Goal: Task Accomplishment & Management: Complete application form

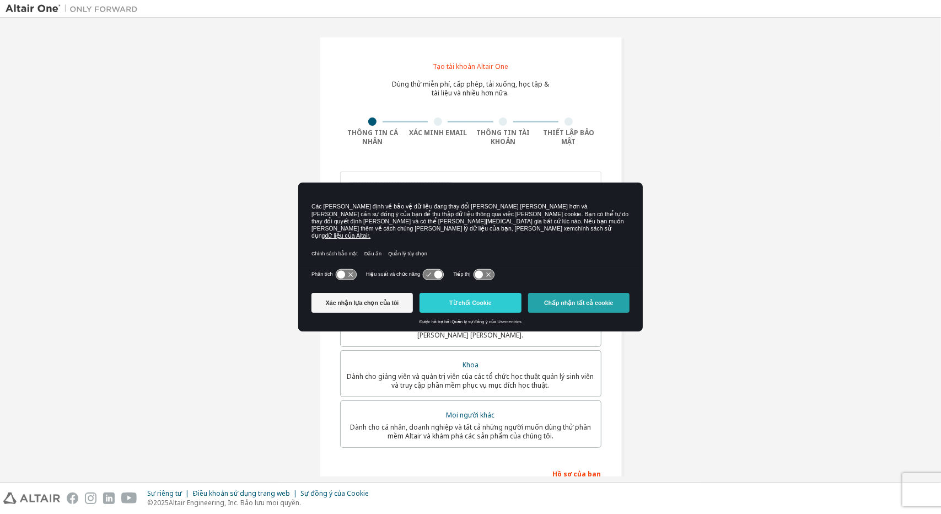
click at [560, 299] on font "Chấp nhận tất cả cookie" at bounding box center [578, 302] width 69 height 7
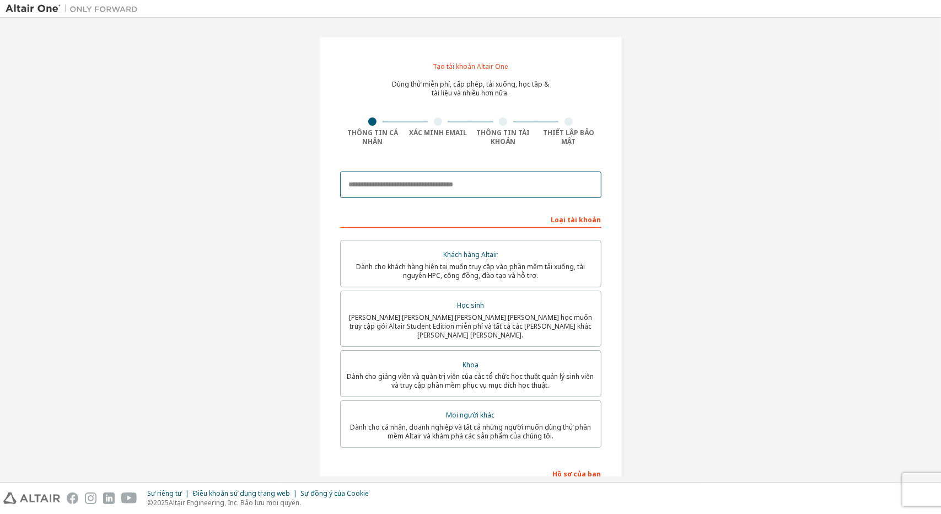
click at [371, 188] on input "email" at bounding box center [470, 184] width 261 height 26
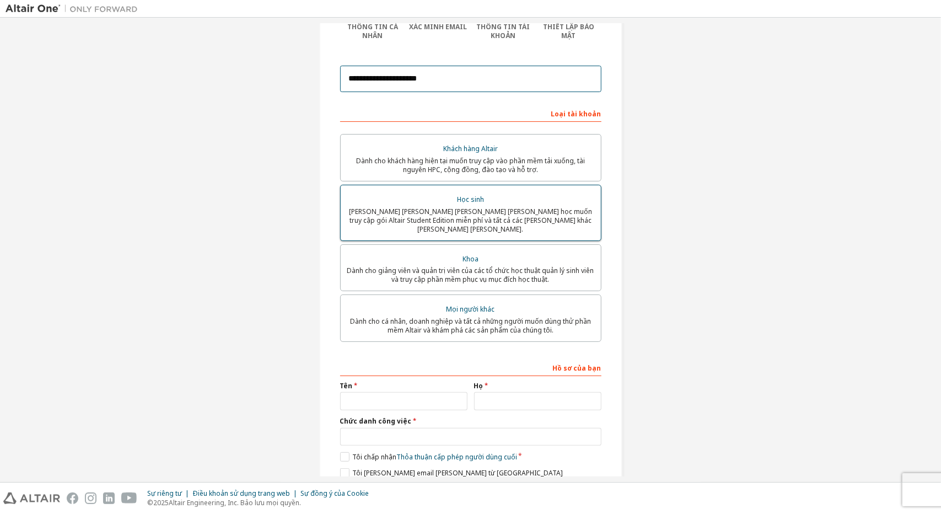
scroll to position [110, 0]
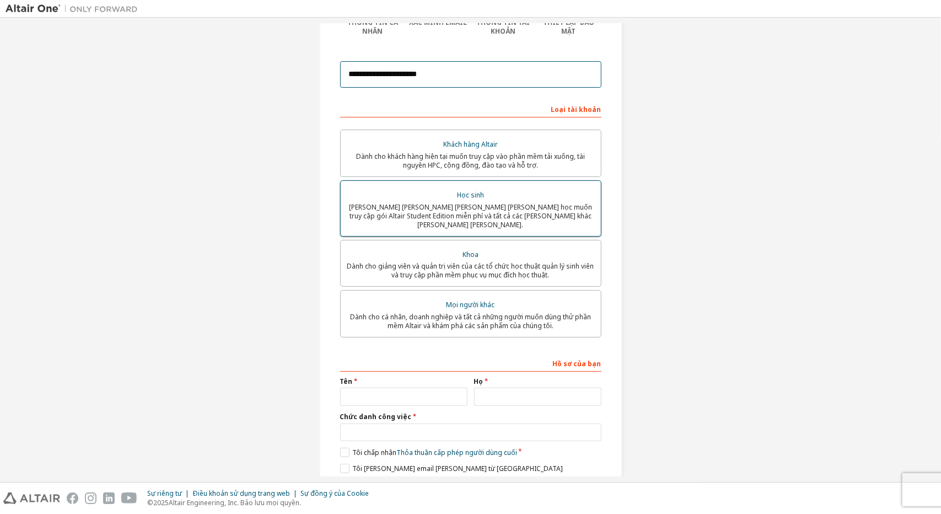
type input "**********"
click at [514, 201] on div "Học sinh" at bounding box center [470, 194] width 247 height 15
click at [499, 73] on input "**********" at bounding box center [470, 74] width 261 height 26
click at [565, 102] on div "Loại tài khoản" at bounding box center [470, 109] width 261 height 18
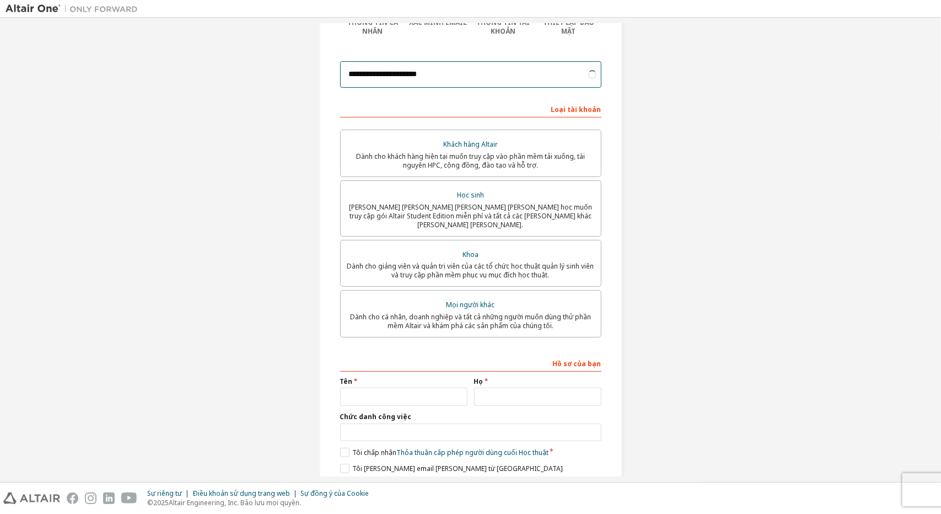
click at [494, 81] on input "**********" at bounding box center [470, 74] width 261 height 26
click at [412, 391] on input "text" at bounding box center [403, 396] width 127 height 18
type input "*****"
click at [514, 387] on input "text" at bounding box center [537, 396] width 127 height 18
type input "**"
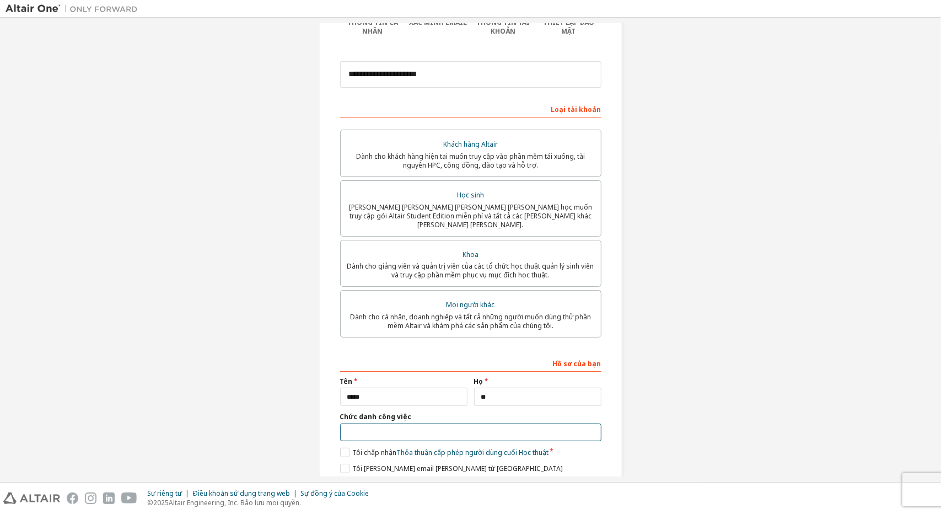
click at [342, 426] on input "text" at bounding box center [470, 432] width 261 height 18
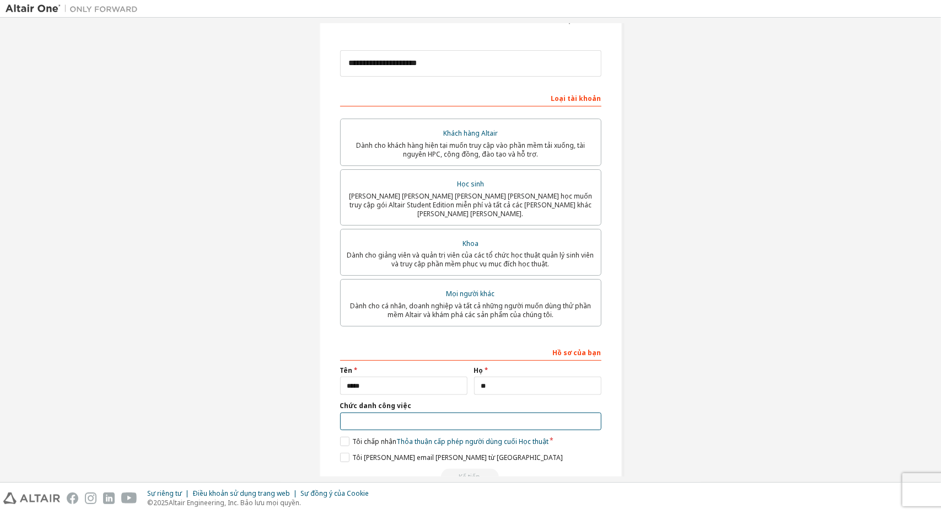
scroll to position [144, 0]
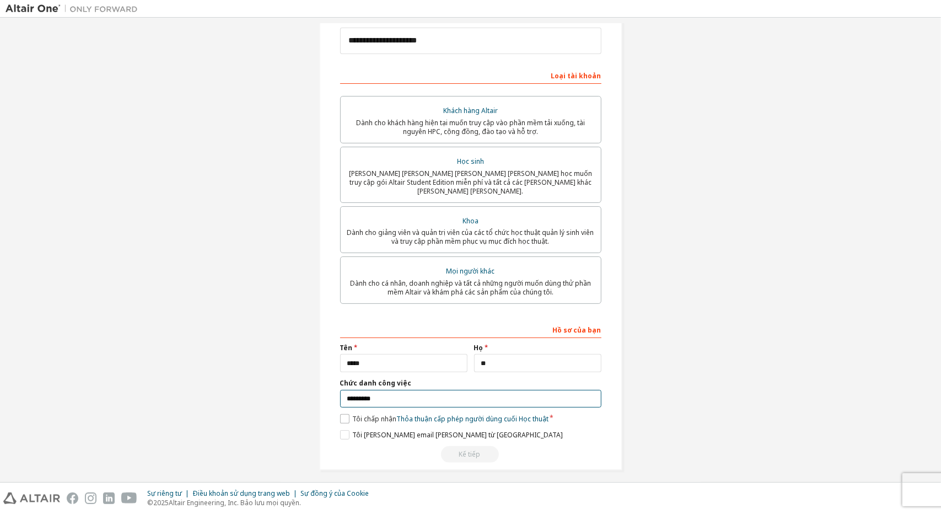
type input "*********"
click at [347, 414] on label "Tôi chấp nhận Thỏa thuận cấp phép người dùng cuối Học thuật" at bounding box center [444, 418] width 208 height 9
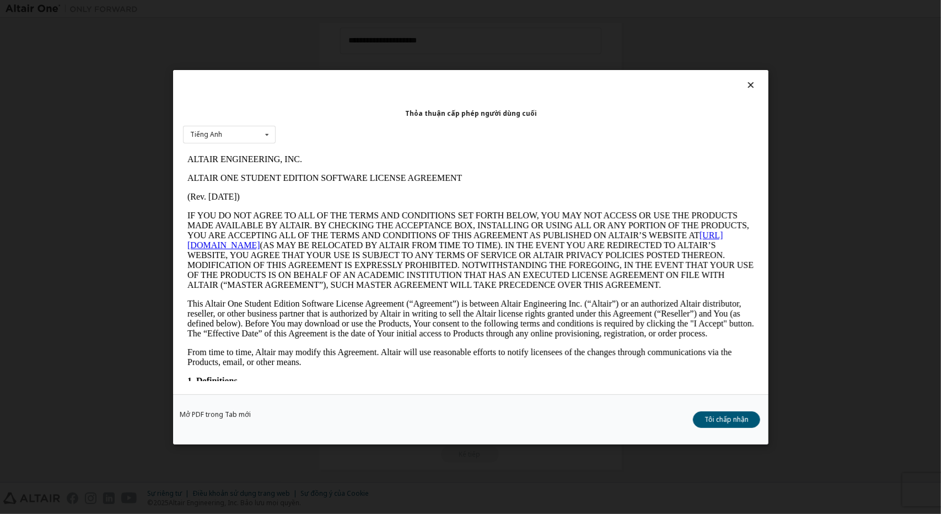
scroll to position [0, 0]
click at [701, 420] on button "Tôi chấp nhận" at bounding box center [726, 419] width 67 height 17
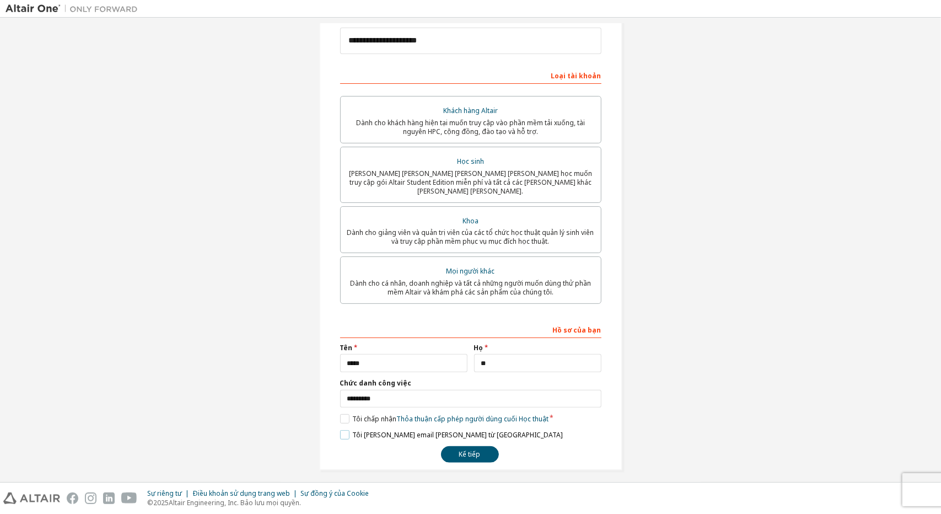
click at [343, 430] on label "Tôi muốn nhận email tiếp thị từ Altair" at bounding box center [451, 434] width 223 height 9
click at [447, 447] on button "Kế tiếp" at bounding box center [470, 454] width 58 height 17
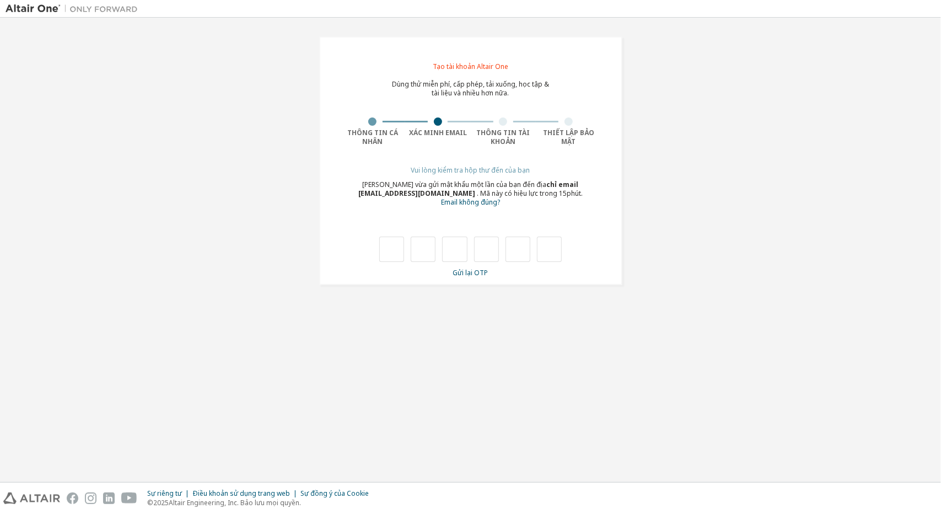
type input "*"
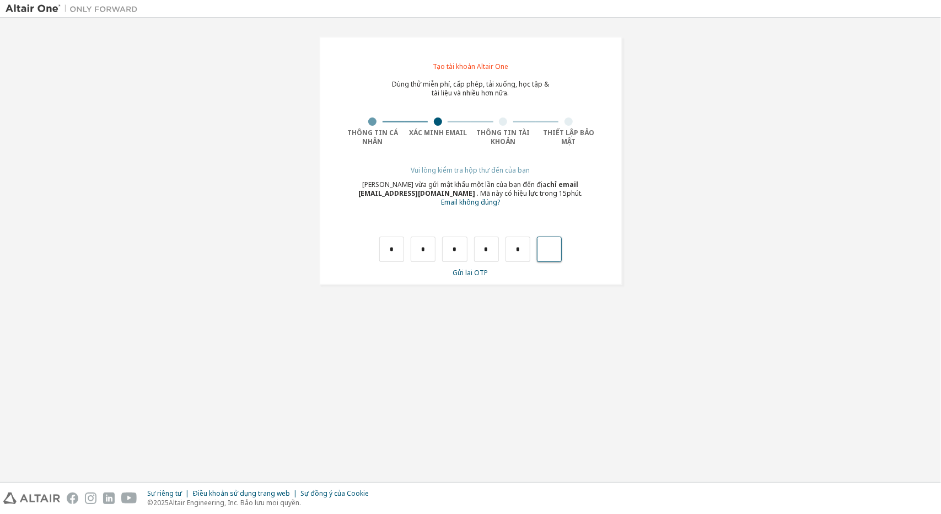
type input "*"
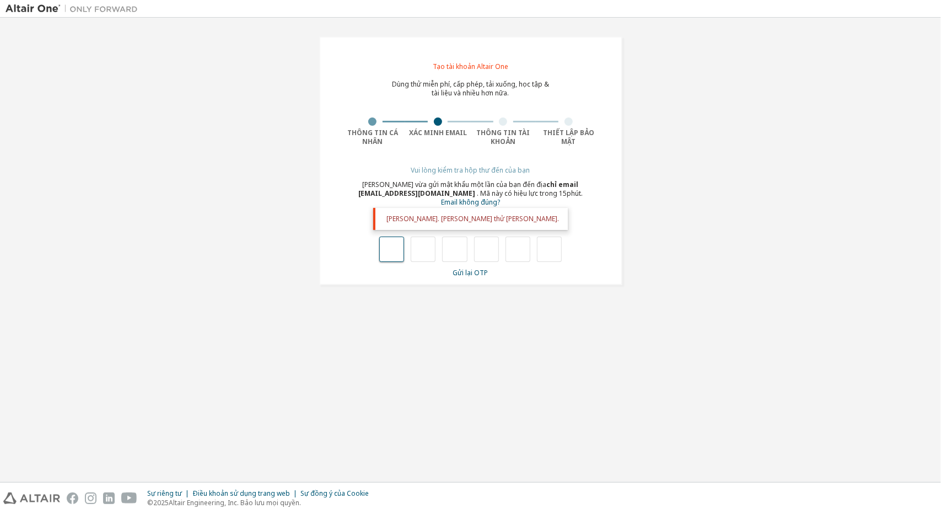
click at [399, 244] on input "text" at bounding box center [391, 248] width 25 height 25
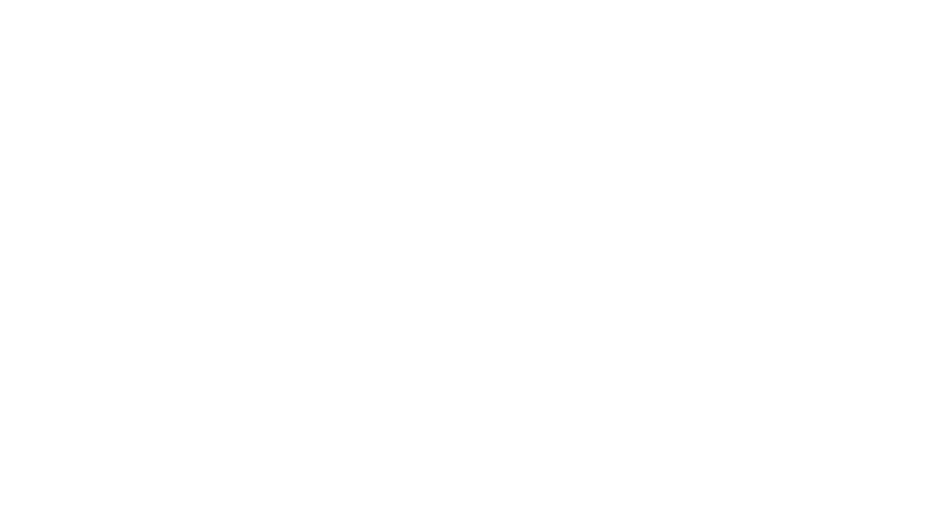
drag, startPoint x: 201, startPoint y: 200, endPoint x: 229, endPoint y: 162, distance: 47.3
click at [203, 202] on div at bounding box center [470, 257] width 941 height 514
drag, startPoint x: 391, startPoint y: 160, endPoint x: 213, endPoint y: 165, distance: 178.6
drag, startPoint x: 213, startPoint y: 165, endPoint x: 270, endPoint y: 40, distance: 137.6
click at [270, 40] on div at bounding box center [470, 257] width 941 height 514
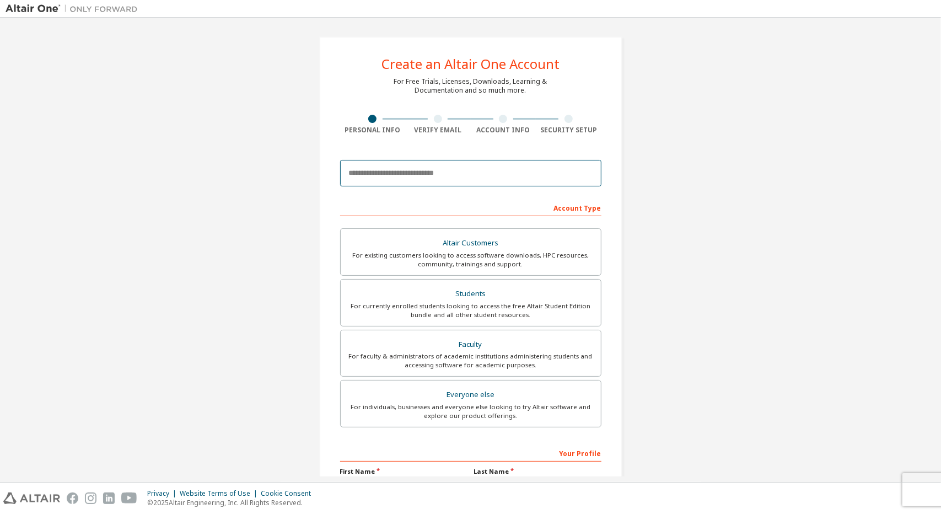
click at [422, 172] on input "email" at bounding box center [470, 173] width 261 height 26
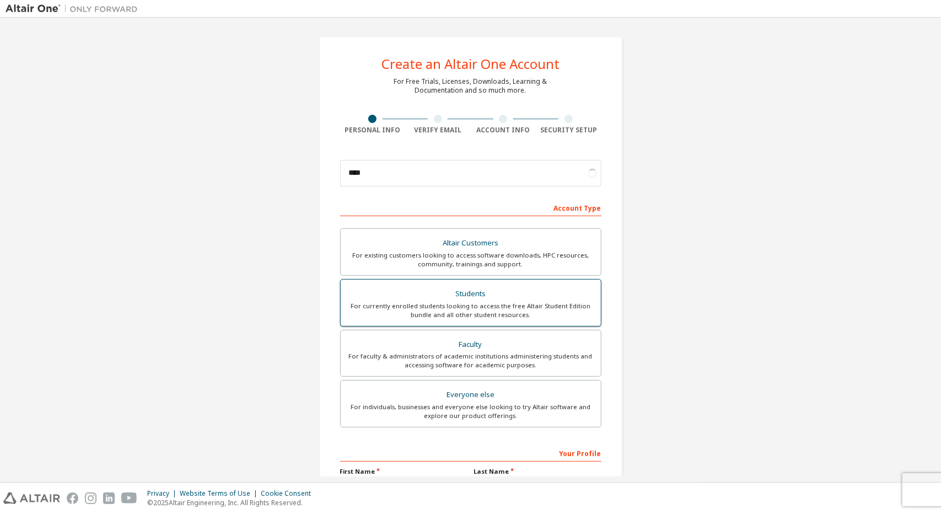
click at [527, 295] on div "Students" at bounding box center [470, 293] width 247 height 15
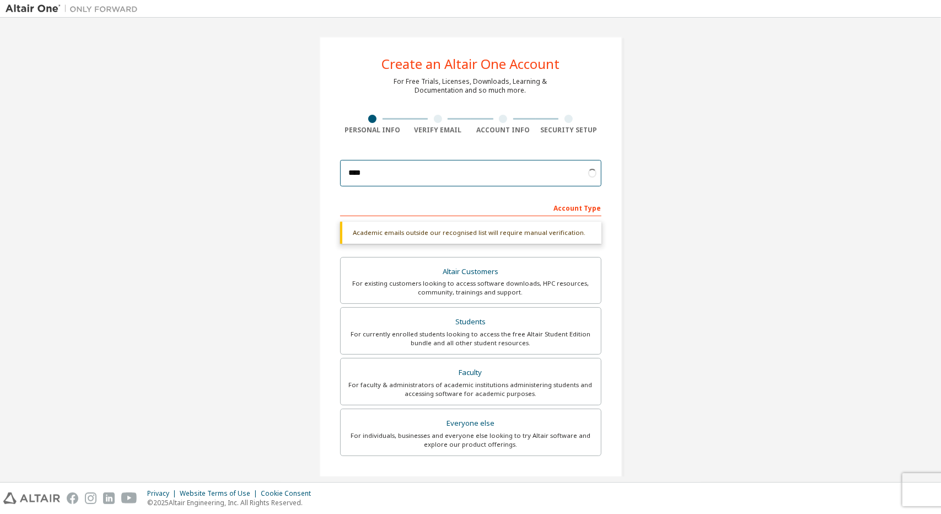
type input "**********"
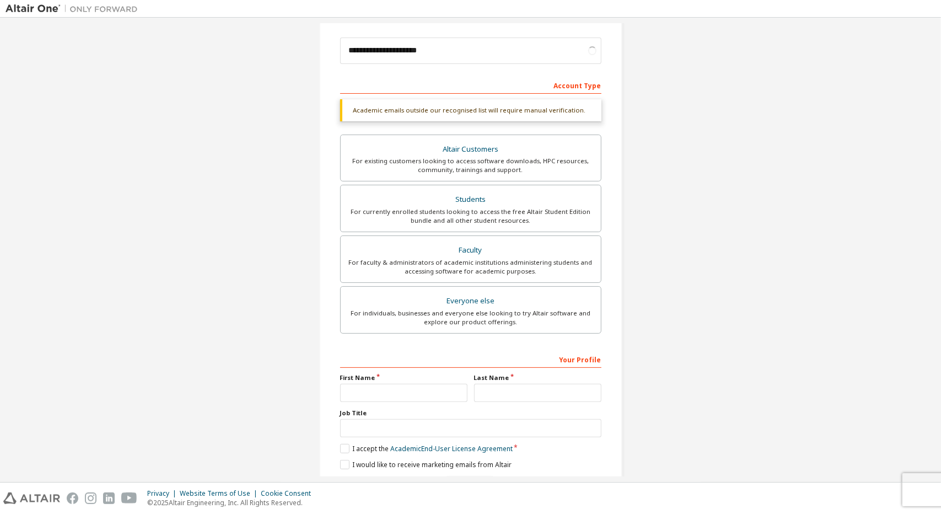
scroll to position [157, 0]
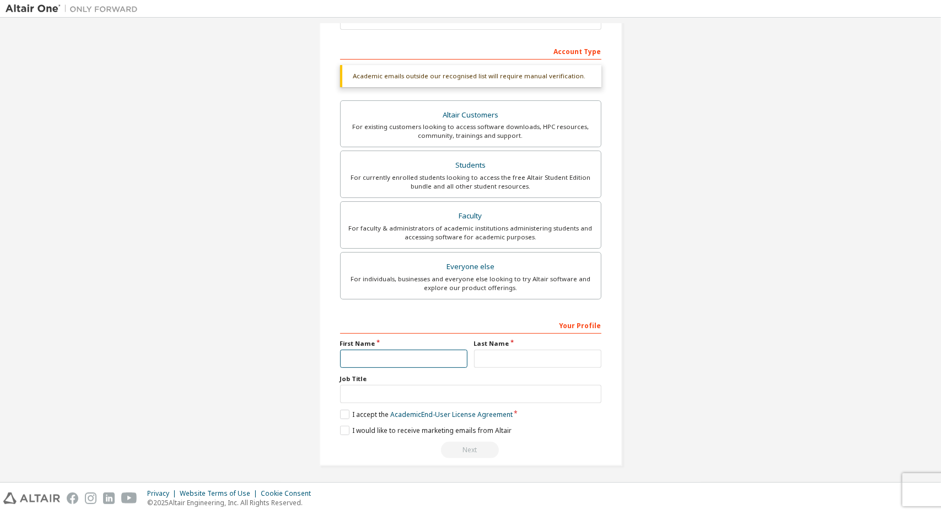
click at [387, 350] on input "text" at bounding box center [403, 358] width 127 height 18
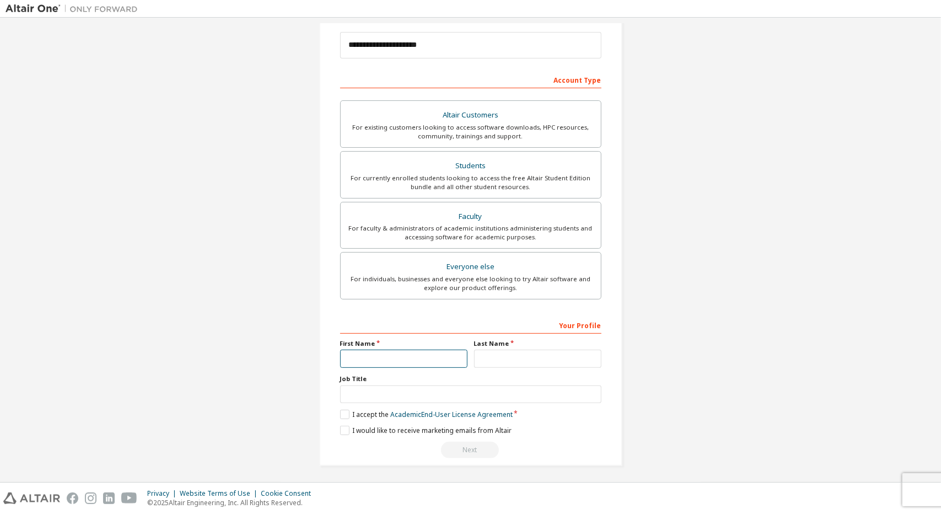
type input "*****"
click at [526, 362] on input "text" at bounding box center [537, 358] width 127 height 18
type input "**"
drag, startPoint x: 482, startPoint y: 390, endPoint x: 471, endPoint y: 393, distance: 12.0
click at [482, 390] on input "text" at bounding box center [470, 394] width 261 height 18
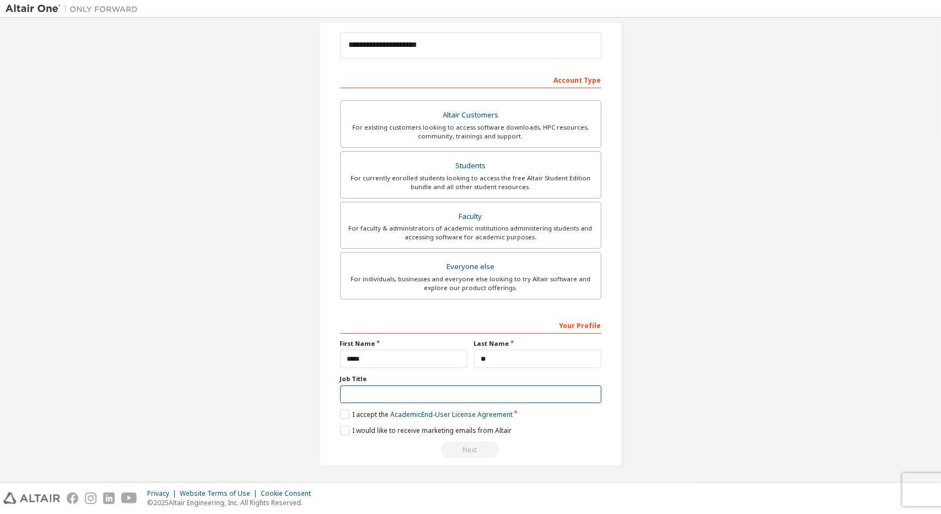
type input "*********"
click at [345, 414] on label "I accept the Academic End-User License Agreement" at bounding box center [426, 413] width 172 height 9
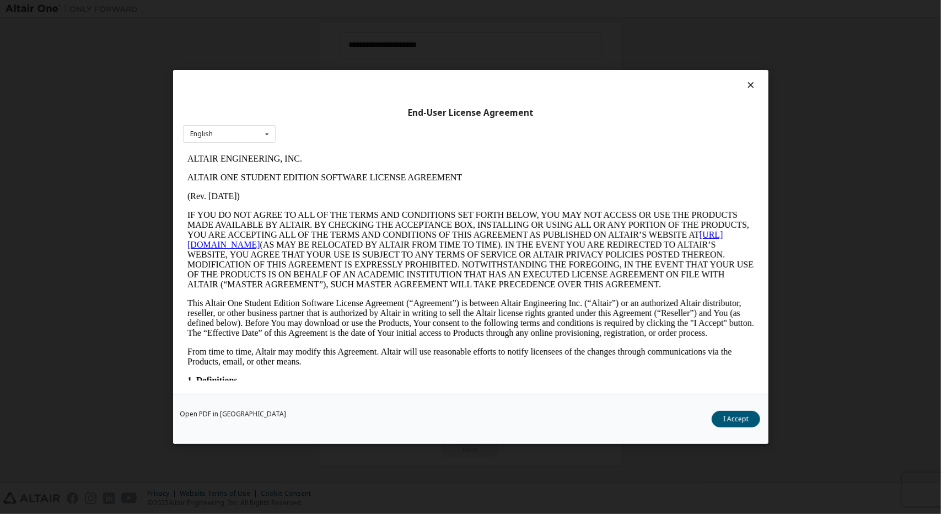
scroll to position [0, 0]
click at [726, 420] on button "I Accept" at bounding box center [735, 419] width 48 height 17
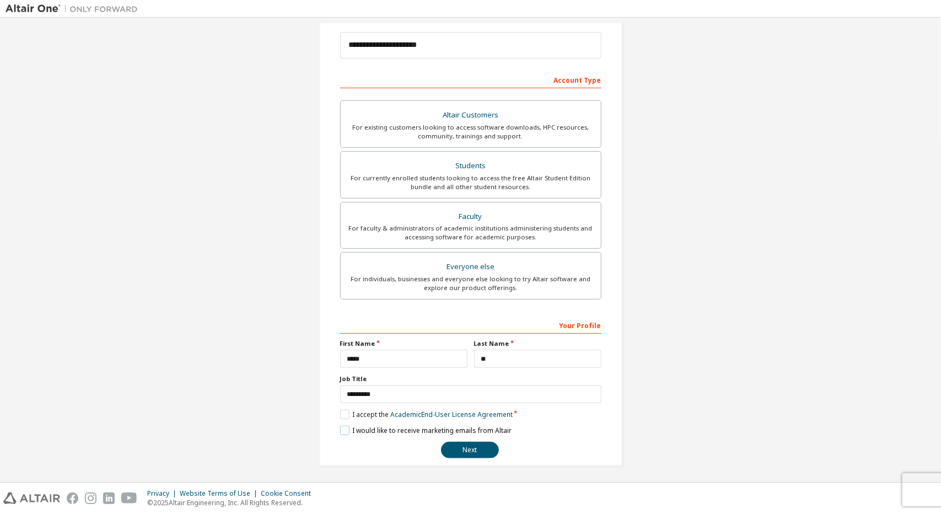
drag, startPoint x: 350, startPoint y: 426, endPoint x: 373, endPoint y: 434, distance: 23.4
click at [350, 427] on label "I would like to receive marketing emails from Altair" at bounding box center [425, 429] width 171 height 9
click at [451, 445] on button "Next" at bounding box center [470, 449] width 58 height 17
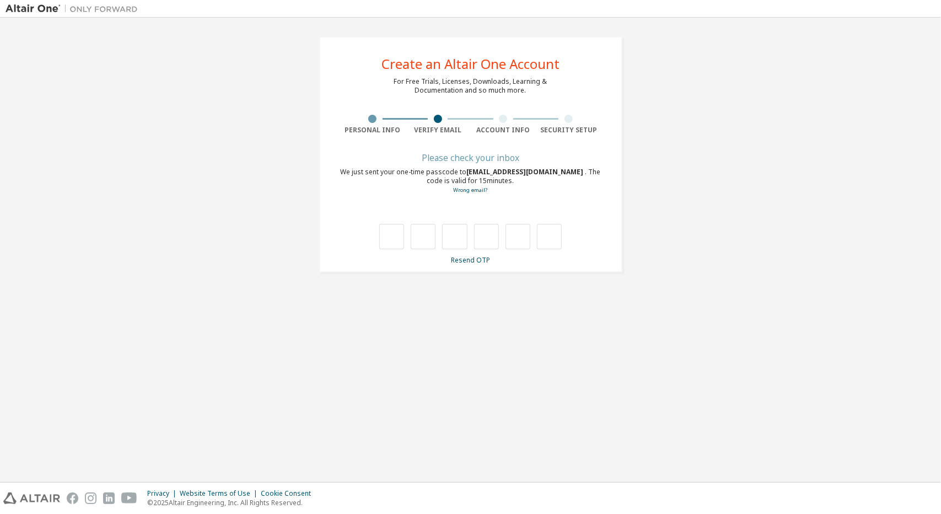
type input "*"
click at [411, 240] on input "*" at bounding box center [423, 236] width 25 height 25
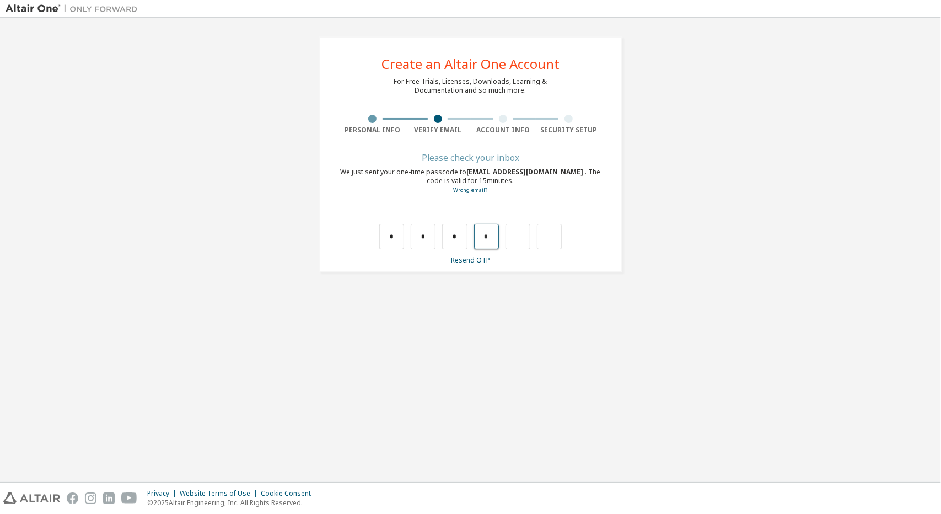
click at [481, 229] on input "*" at bounding box center [486, 236] width 25 height 25
click at [495, 239] on input "*" at bounding box center [486, 236] width 25 height 25
click at [422, 234] on input "*" at bounding box center [423, 236] width 25 height 25
click at [424, 238] on input "*" at bounding box center [423, 236] width 25 height 25
type input "*"
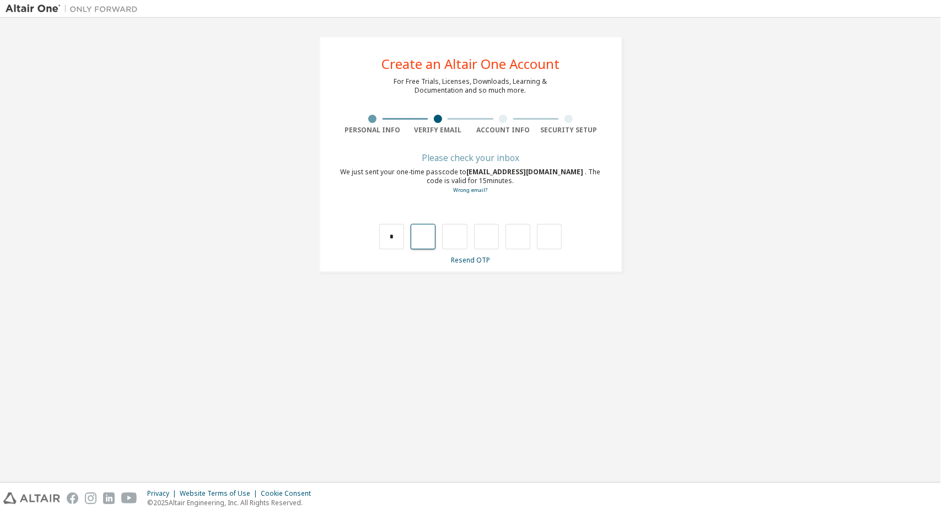
type input "*"
click at [426, 238] on input "*" at bounding box center [423, 236] width 25 height 25
click at [433, 240] on input "text" at bounding box center [423, 236] width 25 height 25
type input "*"
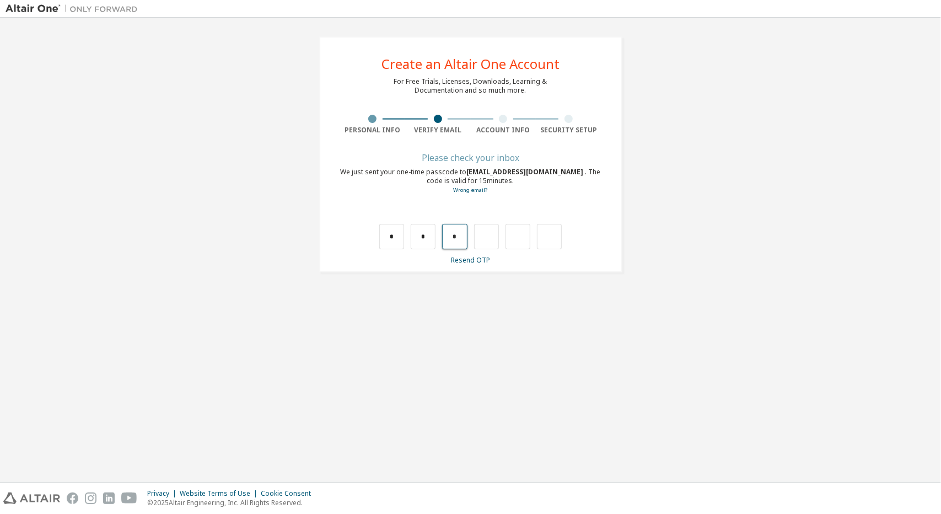
drag, startPoint x: 453, startPoint y: 240, endPoint x: 462, endPoint y: 238, distance: 9.6
click at [454, 240] on input "*" at bounding box center [454, 236] width 25 height 25
click at [462, 238] on input "*" at bounding box center [454, 236] width 25 height 25
click at [460, 237] on input "text" at bounding box center [454, 236] width 25 height 25
type input "*"
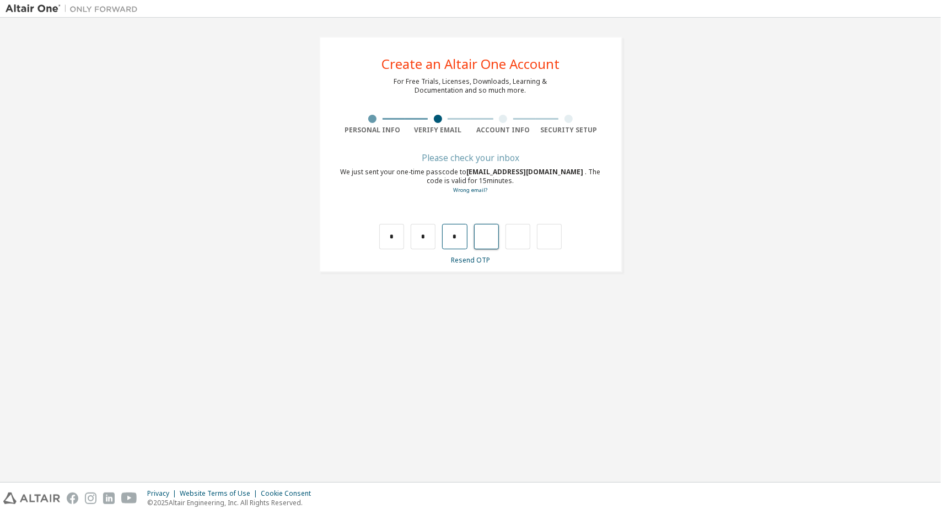
type input "*"
click at [487, 231] on input "*" at bounding box center [486, 236] width 25 height 25
click at [489, 241] on input "text" at bounding box center [486, 236] width 25 height 25
type input "*"
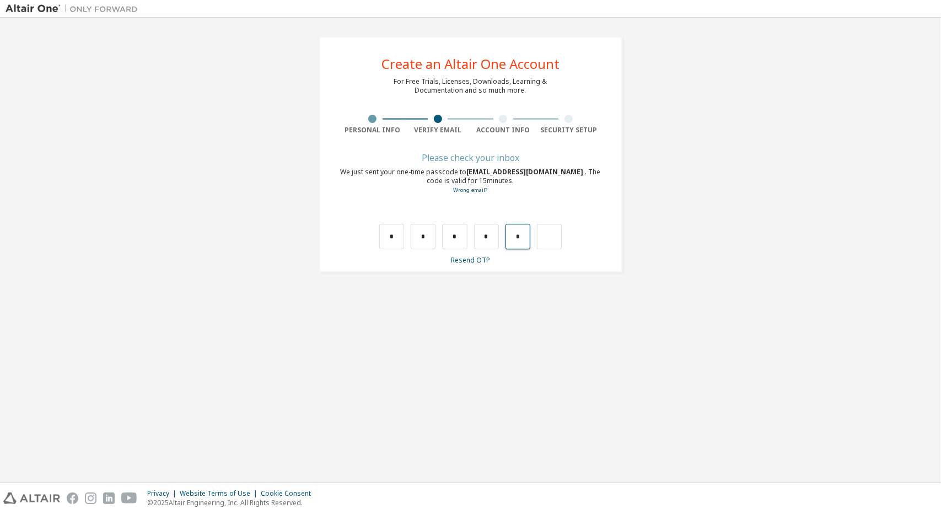
click at [517, 233] on input "*" at bounding box center [517, 236] width 25 height 25
click at [520, 235] on input "*" at bounding box center [517, 236] width 25 height 25
click at [524, 239] on input "text" at bounding box center [517, 236] width 25 height 25
type input "*"
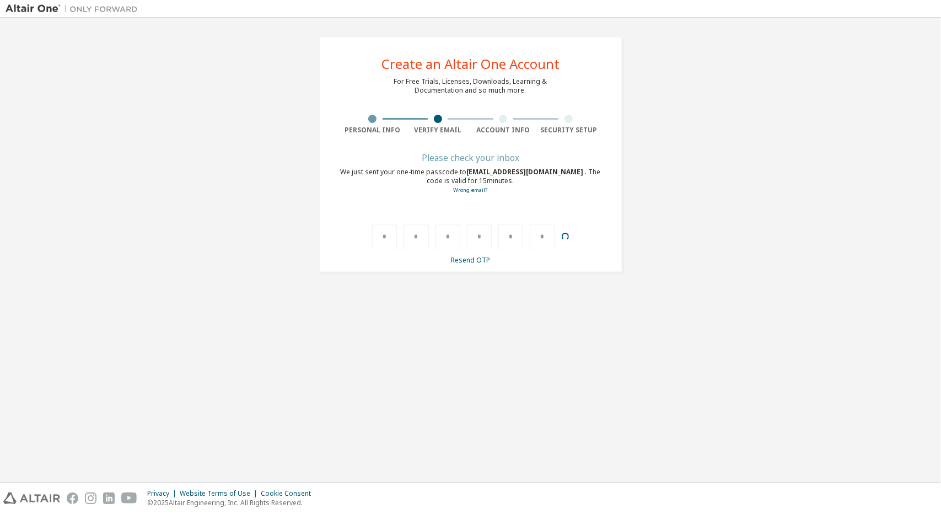
click at [541, 240] on div "*" at bounding box center [542, 236] width 25 height 25
click at [549, 240] on div "*" at bounding box center [542, 236] width 25 height 25
click at [554, 239] on div "*" at bounding box center [542, 236] width 25 height 25
click at [538, 240] on div at bounding box center [470, 236] width 183 height 25
click at [406, 242] on div at bounding box center [470, 236] width 183 height 25
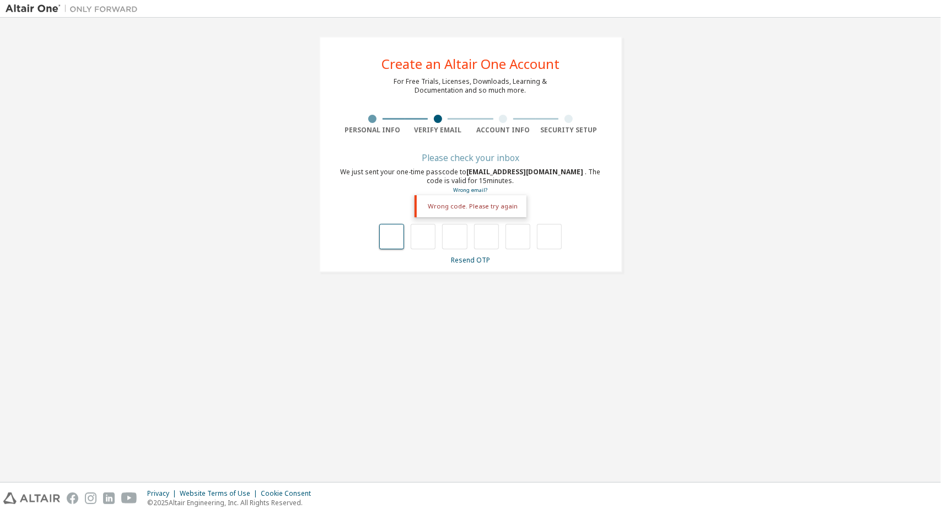
click at [403, 241] on input "text" at bounding box center [391, 236] width 25 height 25
click at [401, 241] on input "text" at bounding box center [391, 236] width 25 height 25
click at [456, 261] on link "Resend OTP" at bounding box center [470, 259] width 39 height 9
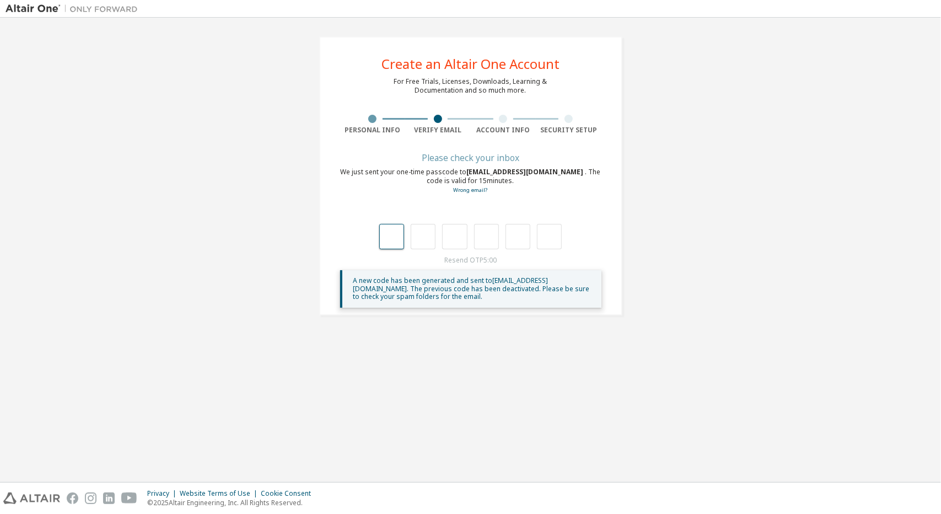
click at [391, 245] on input "text" at bounding box center [391, 236] width 25 height 25
type input "*"
click at [423, 234] on input "*" at bounding box center [423, 236] width 25 height 25
click at [391, 241] on input "text" at bounding box center [391, 236] width 25 height 25
drag, startPoint x: 410, startPoint y: 244, endPoint x: 424, endPoint y: 241, distance: 14.6
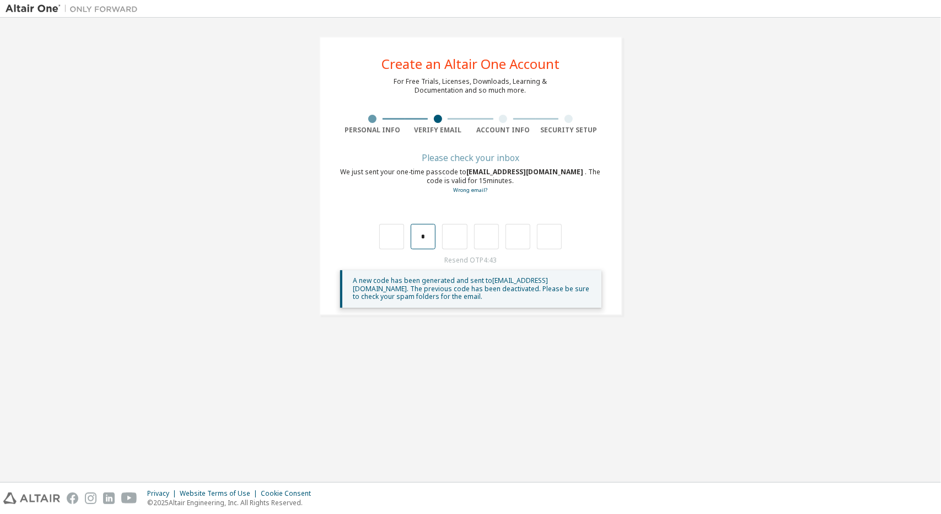
click at [411, 244] on div "*" at bounding box center [470, 236] width 183 height 25
click at [424, 241] on input "*" at bounding box center [423, 236] width 25 height 25
type input "*"
click at [440, 240] on div "* *" at bounding box center [470, 236] width 183 height 25
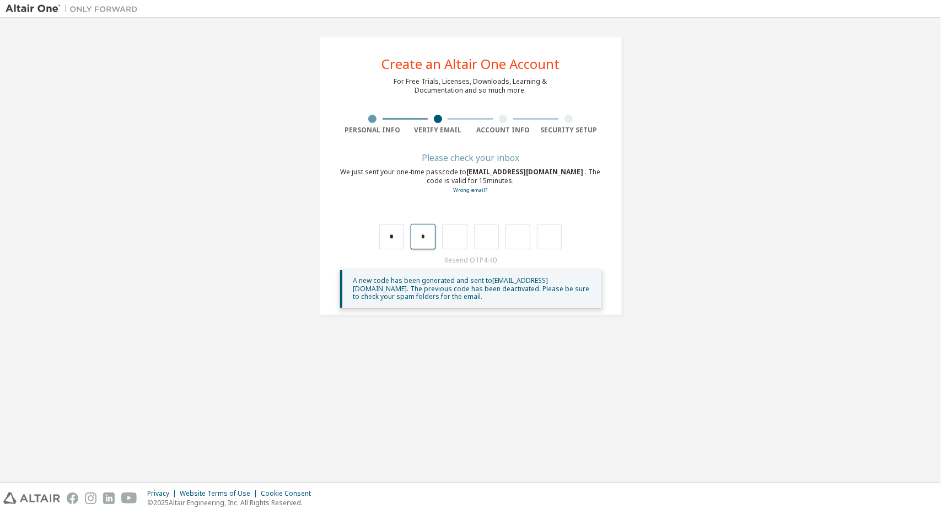
click at [422, 235] on input "*" at bounding box center [423, 236] width 25 height 25
click at [419, 236] on input "*" at bounding box center [423, 236] width 25 height 25
click at [414, 238] on input "*" at bounding box center [423, 236] width 25 height 25
click at [425, 239] on input "text" at bounding box center [423, 236] width 25 height 25
type input "*"
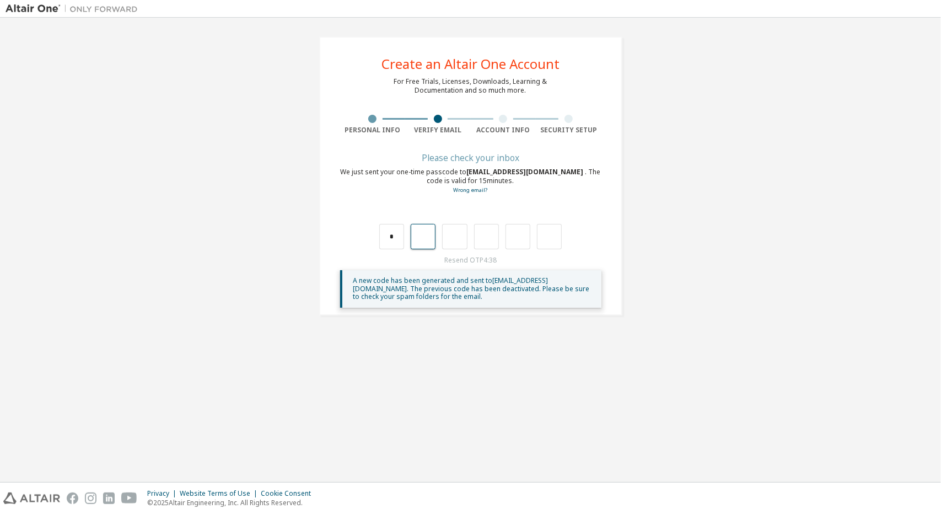
type input "*"
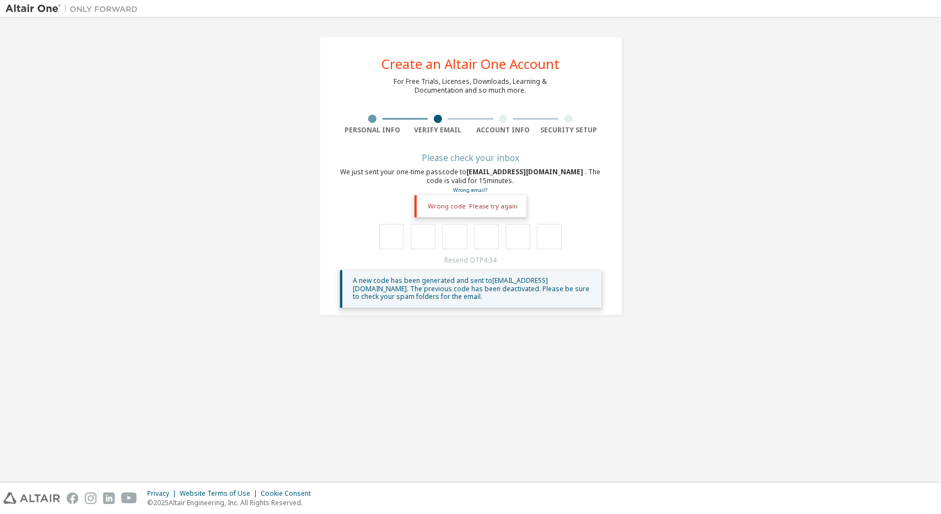
drag, startPoint x: 417, startPoint y: 240, endPoint x: 407, endPoint y: 246, distance: 11.9
drag, startPoint x: 405, startPoint y: 246, endPoint x: 391, endPoint y: 246, distance: 13.8
click at [391, 245] on input "text" at bounding box center [391, 236] width 25 height 25
type input "*"
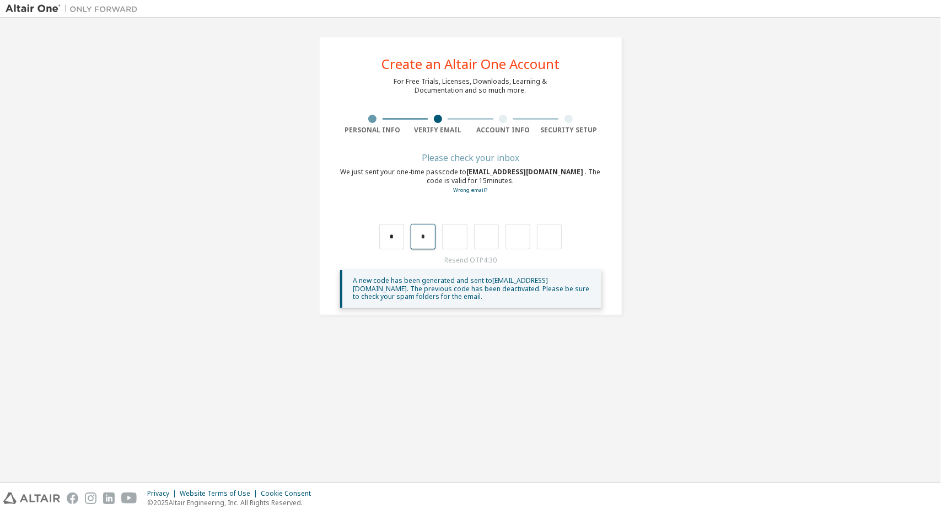
click at [428, 241] on input "*" at bounding box center [423, 236] width 25 height 25
click at [452, 242] on input "text" at bounding box center [454, 236] width 25 height 25
drag, startPoint x: 458, startPoint y: 243, endPoint x: 467, endPoint y: 244, distance: 8.9
click at [458, 243] on input "text" at bounding box center [454, 236] width 25 height 25
click at [489, 241] on input "text" at bounding box center [486, 236] width 25 height 25
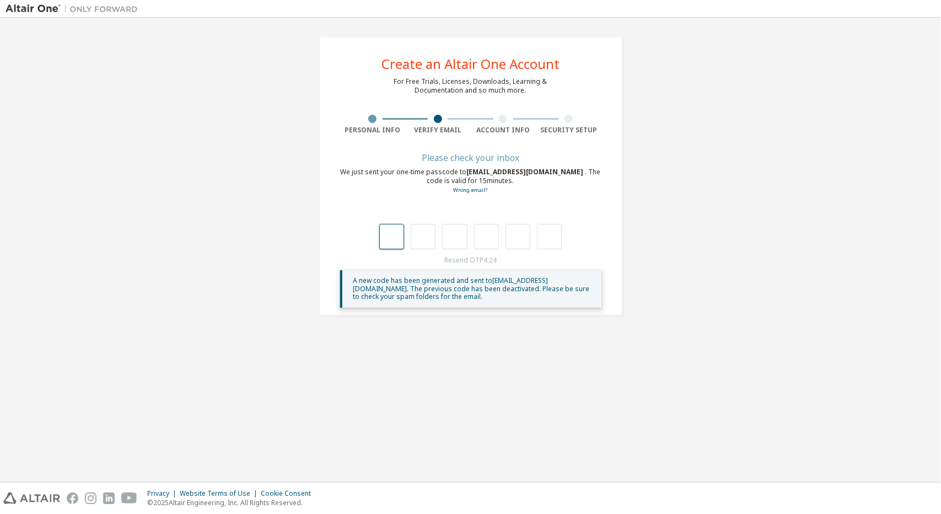
click at [387, 245] on input "text" at bounding box center [391, 236] width 25 height 25
type input "*"
click at [434, 242] on input "*" at bounding box center [423, 236] width 25 height 25
type input "*"
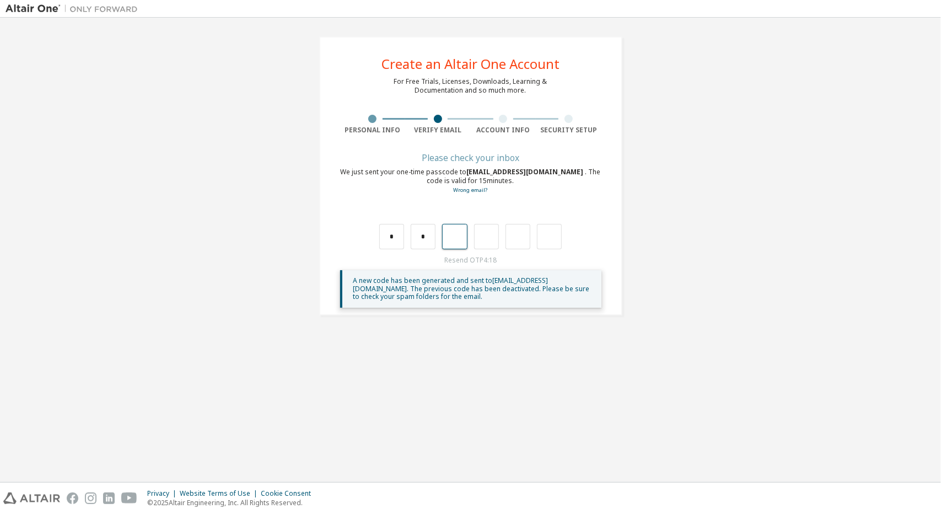
type input "*"
click at [458, 237] on input "*" at bounding box center [454, 236] width 25 height 25
click at [482, 235] on input "*" at bounding box center [486, 236] width 25 height 25
click at [490, 236] on input "*" at bounding box center [486, 236] width 25 height 25
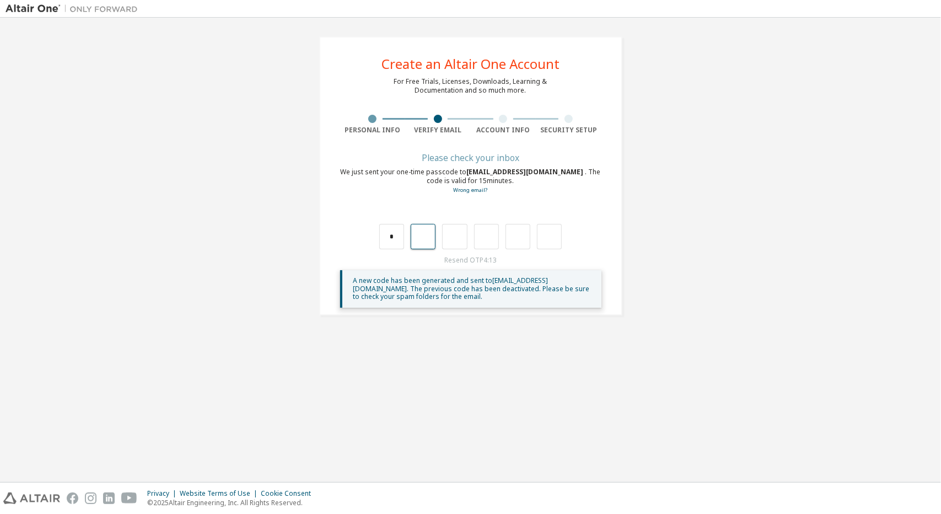
click at [419, 242] on input "text" at bounding box center [423, 236] width 25 height 25
type input "*"
click at [466, 234] on input "*" at bounding box center [454, 236] width 25 height 25
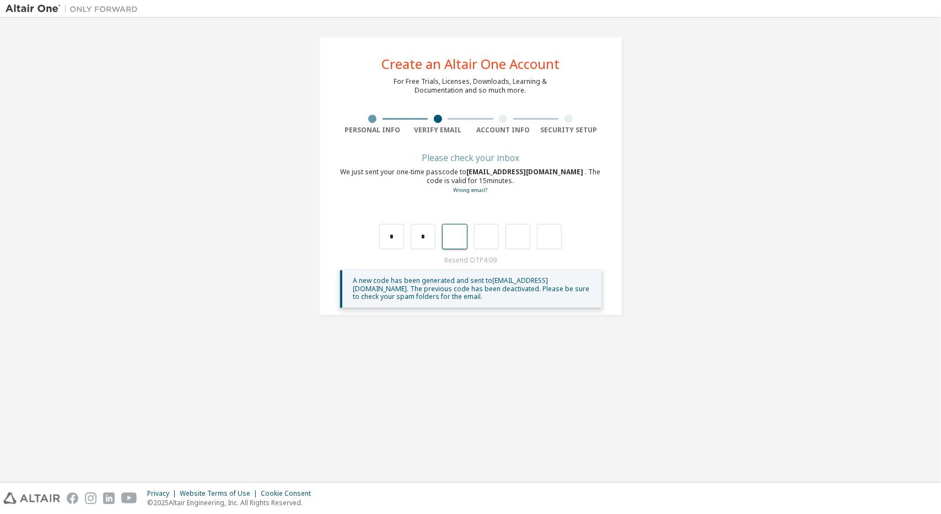
type input "*"
click at [517, 240] on input "*" at bounding box center [517, 236] width 25 height 25
click at [520, 242] on input "*" at bounding box center [517, 236] width 25 height 25
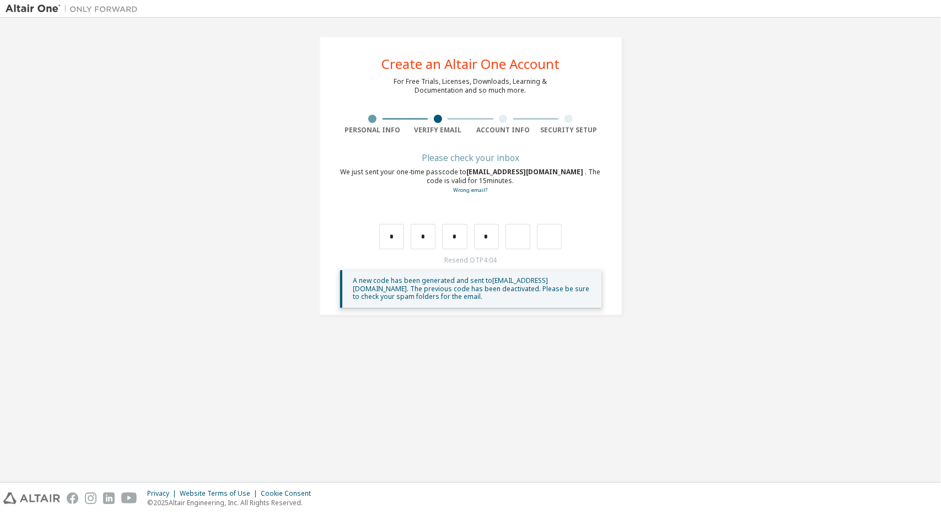
click at [536, 236] on div "* * * *" at bounding box center [470, 236] width 183 height 25
click at [546, 238] on input "text" at bounding box center [549, 236] width 25 height 25
type input "*"
click at [518, 237] on div at bounding box center [510, 236] width 25 height 25
click at [516, 239] on input "text" at bounding box center [517, 236] width 25 height 25
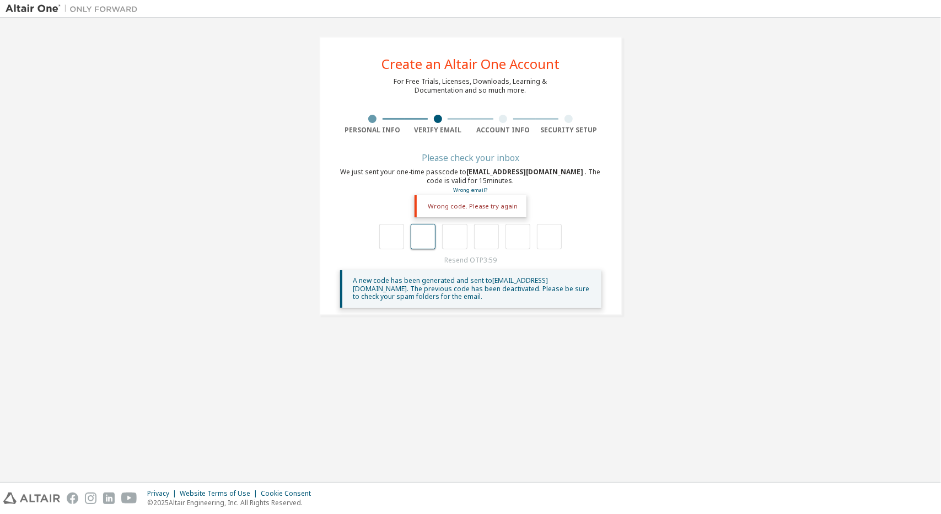
click at [418, 239] on input "text" at bounding box center [423, 236] width 25 height 25
type input "*"
drag, startPoint x: 679, startPoint y: 53, endPoint x: 424, endPoint y: 231, distance: 311.1
click at [423, 230] on input "*" at bounding box center [423, 236] width 25 height 25
click at [429, 233] on input "*" at bounding box center [423, 236] width 25 height 25
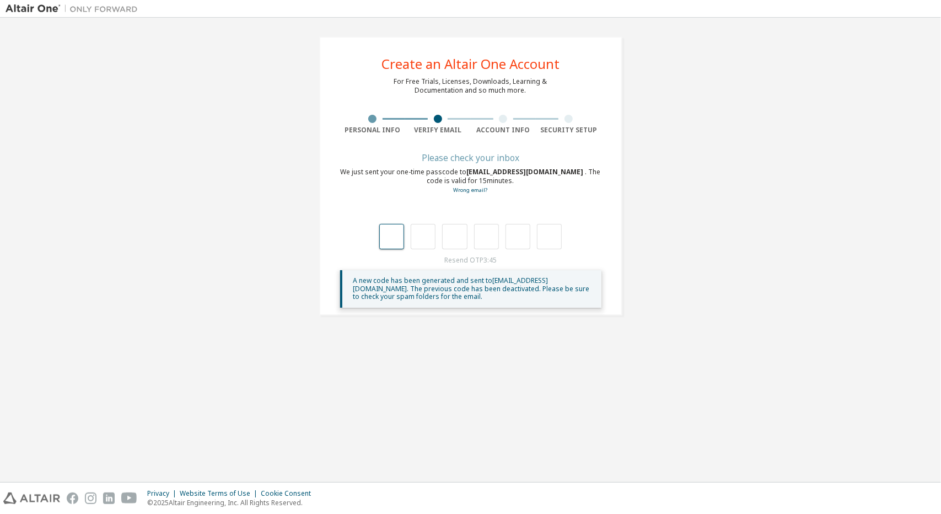
click at [403, 238] on input "text" at bounding box center [391, 236] width 25 height 25
drag, startPoint x: 418, startPoint y: 238, endPoint x: 424, endPoint y: 240, distance: 6.5
drag, startPoint x: 424, startPoint y: 240, endPoint x: 400, endPoint y: 249, distance: 25.8
drag, startPoint x: 400, startPoint y: 249, endPoint x: 394, endPoint y: 253, distance: 7.5
drag, startPoint x: 394, startPoint y: 253, endPoint x: 396, endPoint y: 238, distance: 15.0
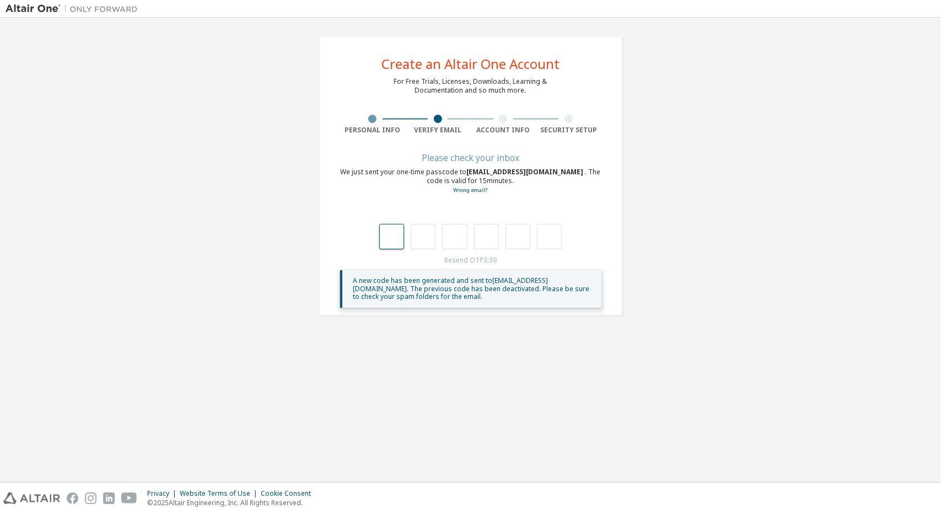
type input "*"
drag, startPoint x: 396, startPoint y: 238, endPoint x: 551, endPoint y: 219, distance: 156.0
click at [551, 219] on div "* *" at bounding box center [470, 225] width 261 height 48
click at [553, 228] on input "text" at bounding box center [549, 236] width 25 height 25
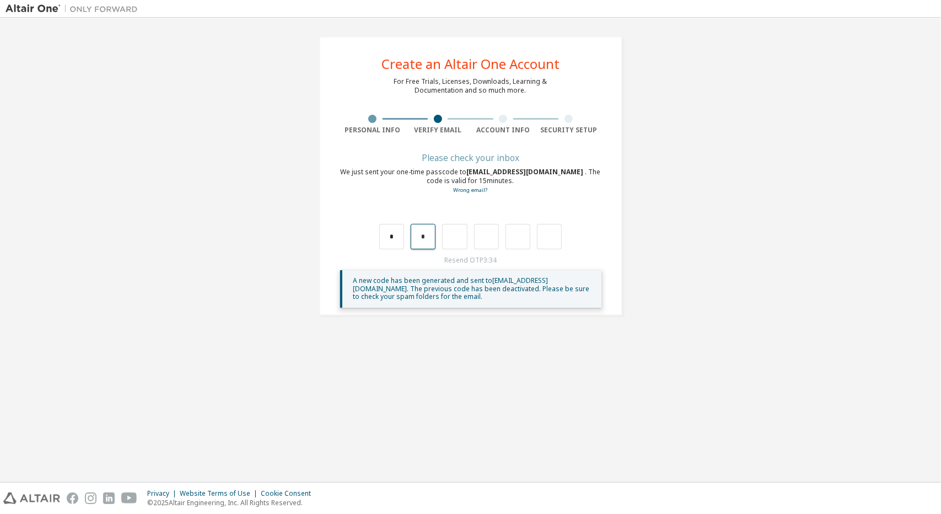
click at [427, 239] on input "*" at bounding box center [423, 236] width 25 height 25
type input "*"
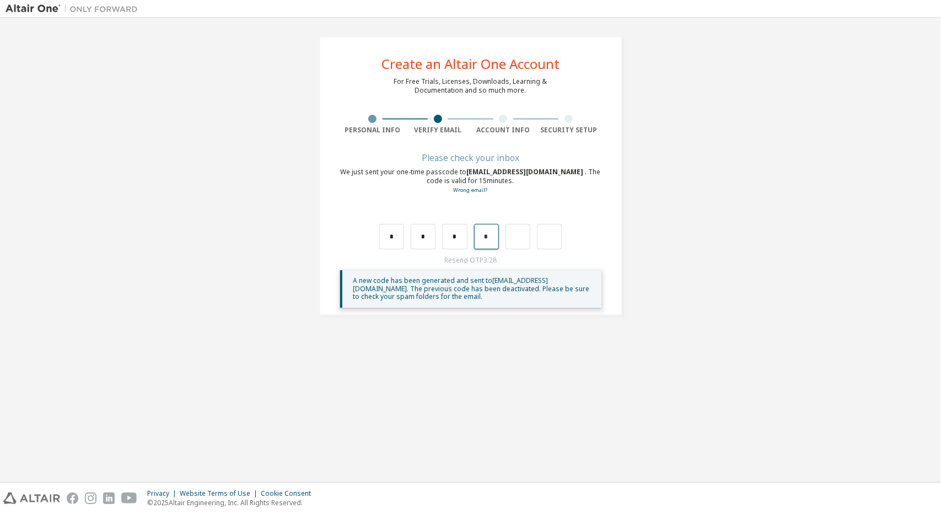
drag, startPoint x: 483, startPoint y: 238, endPoint x: 494, endPoint y: 236, distance: 11.6
click at [494, 236] on input "*" at bounding box center [486, 236] width 25 height 25
click at [514, 240] on input "text" at bounding box center [517, 236] width 25 height 25
drag, startPoint x: 525, startPoint y: 240, endPoint x: 532, endPoint y: 242, distance: 7.0
click at [528, 242] on input "text" at bounding box center [517, 236] width 25 height 25
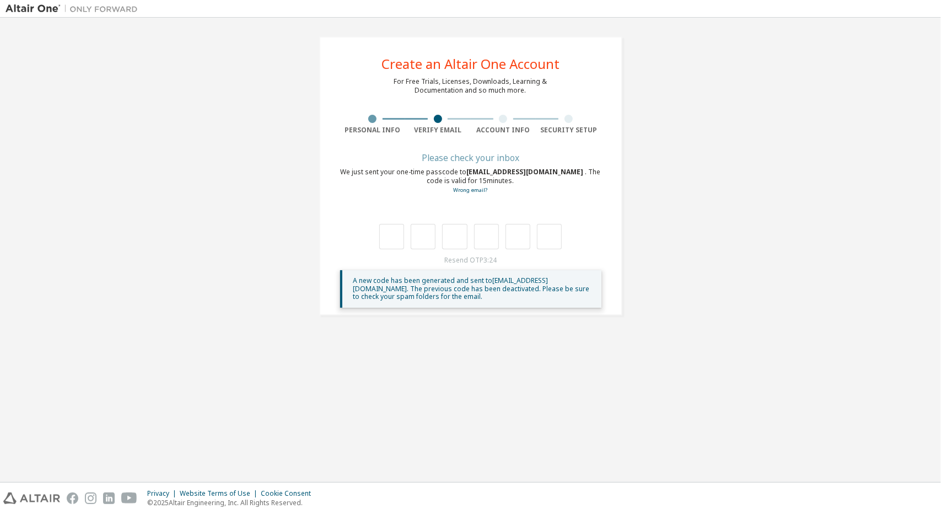
click at [532, 242] on div at bounding box center [470, 236] width 183 height 25
click at [537, 240] on input "text" at bounding box center [549, 236] width 25 height 25
type input "*"
click at [500, 239] on div at bounding box center [470, 236] width 183 height 25
click at [503, 242] on div at bounding box center [470, 236] width 183 height 25
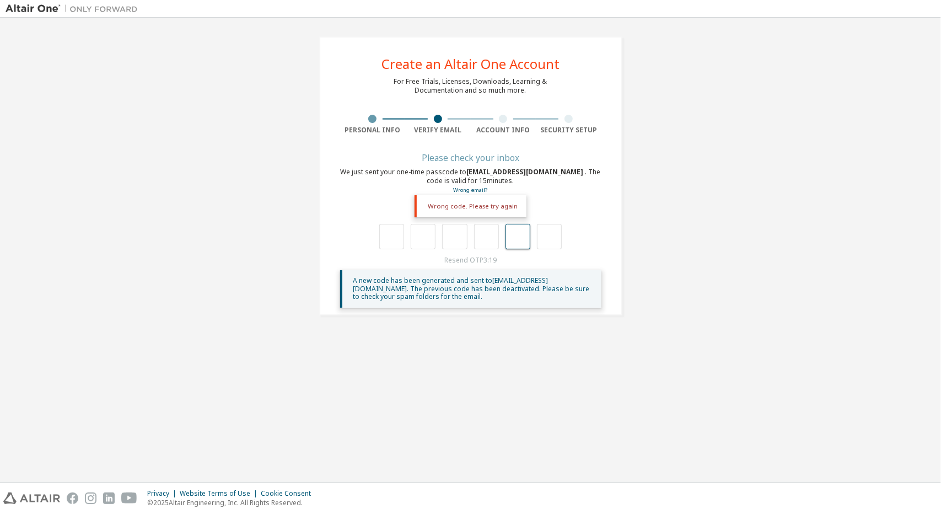
click at [509, 239] on input "text" at bounding box center [517, 236] width 25 height 25
type input "*"
click at [486, 238] on input "*" at bounding box center [486, 236] width 25 height 25
click at [522, 240] on input "text" at bounding box center [517, 236] width 25 height 25
click at [536, 236] on div "*" at bounding box center [470, 236] width 183 height 25
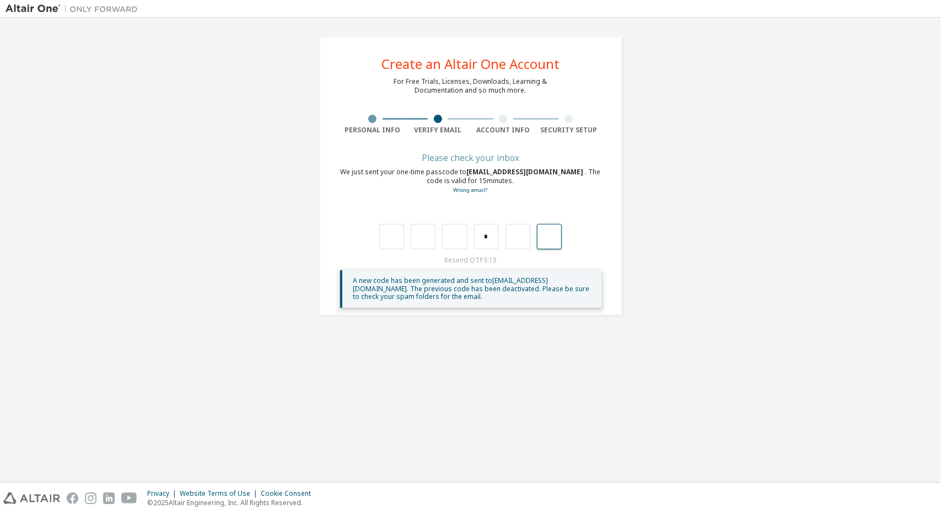
click at [542, 236] on input "text" at bounding box center [549, 236] width 25 height 25
click at [525, 236] on input "text" at bounding box center [517, 236] width 25 height 25
click at [474, 239] on input "*" at bounding box center [486, 236] width 25 height 25
click at [511, 234] on input "text" at bounding box center [517, 236] width 25 height 25
type input "*"
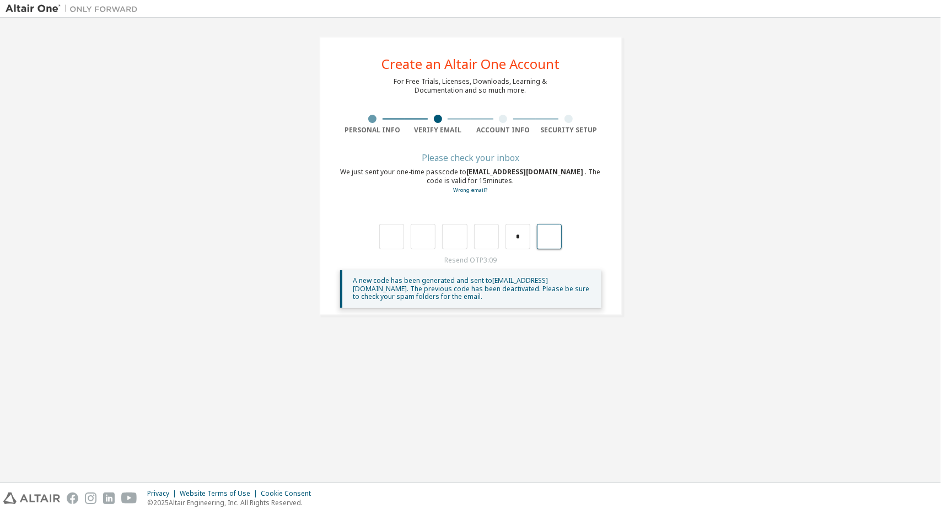
type input "*"
drag, startPoint x: 500, startPoint y: 235, endPoint x: 412, endPoint y: 243, distance: 88.5
drag, startPoint x: 412, startPoint y: 243, endPoint x: 162, endPoint y: 160, distance: 263.1
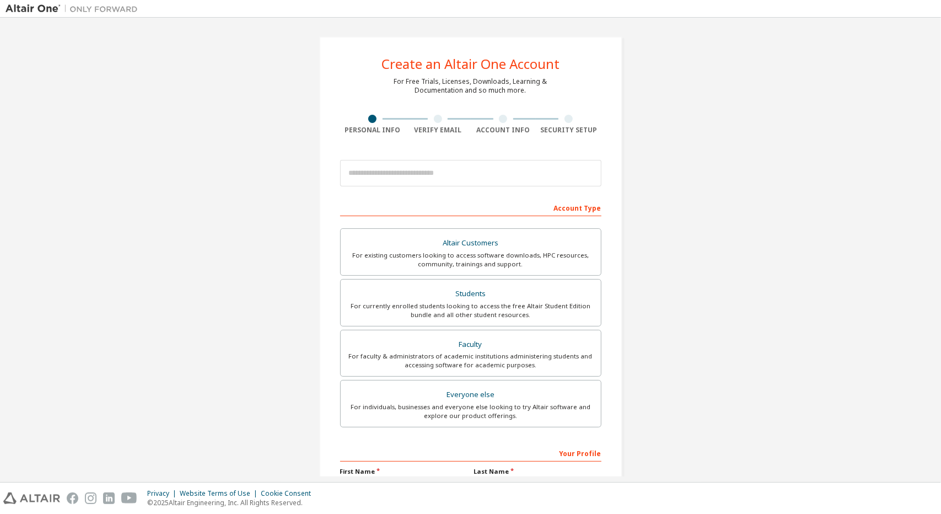
click at [409, 159] on div at bounding box center [470, 172] width 261 height 37
click at [411, 165] on input "email" at bounding box center [470, 173] width 261 height 26
type input "**********"
click at [423, 289] on div "Students" at bounding box center [470, 293] width 247 height 15
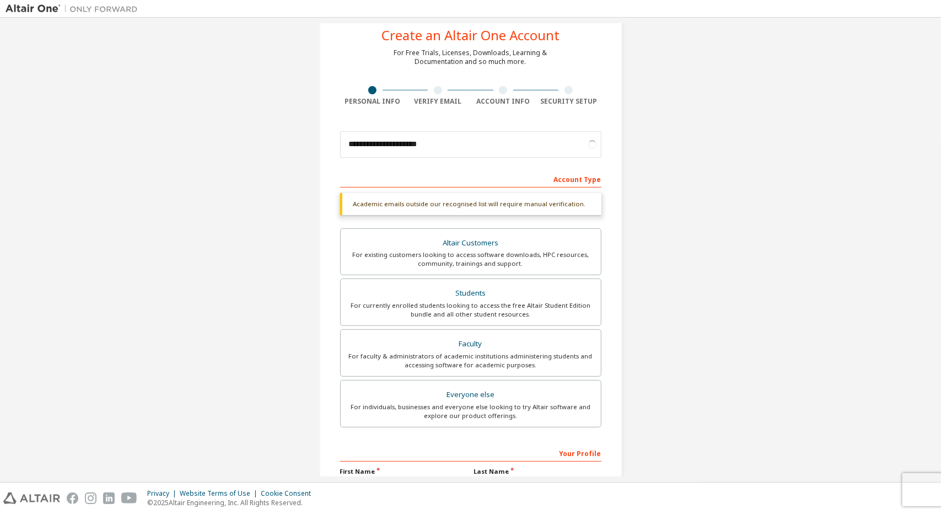
scroll to position [110, 0]
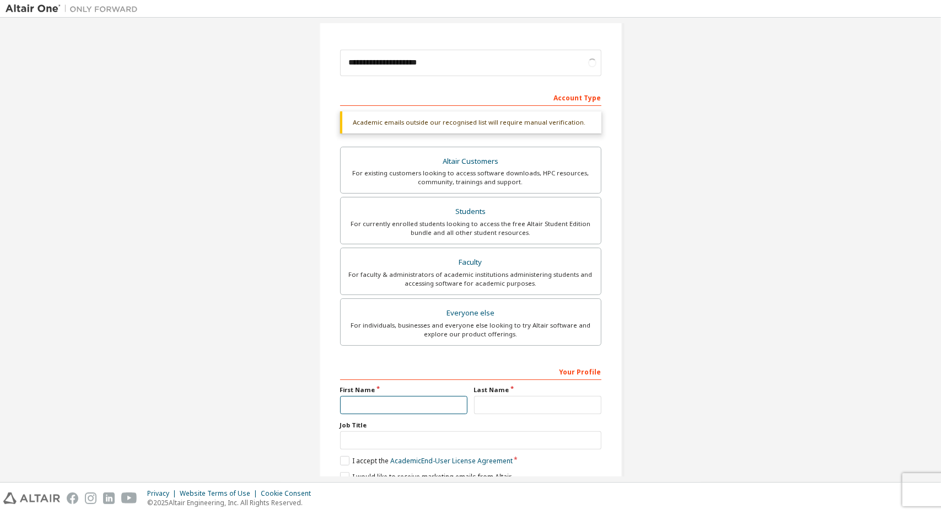
click at [417, 397] on input "text" at bounding box center [403, 405] width 127 height 18
type input "*****"
click at [487, 403] on input "text" at bounding box center [537, 405] width 127 height 18
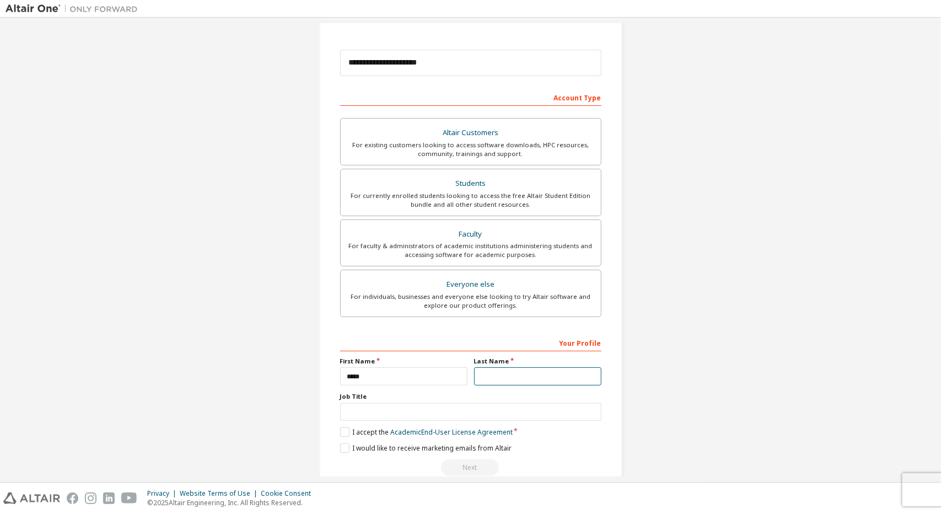
type input "**"
click at [432, 418] on div "Your Profile First Name ***** Last Name ** Job Title Please provide State/Provi…" at bounding box center [470, 404] width 261 height 143
click at [381, 416] on input "text" at bounding box center [470, 412] width 261 height 18
type input "*********"
click at [349, 430] on label "I accept the Academic End-User License Agreement" at bounding box center [426, 431] width 172 height 9
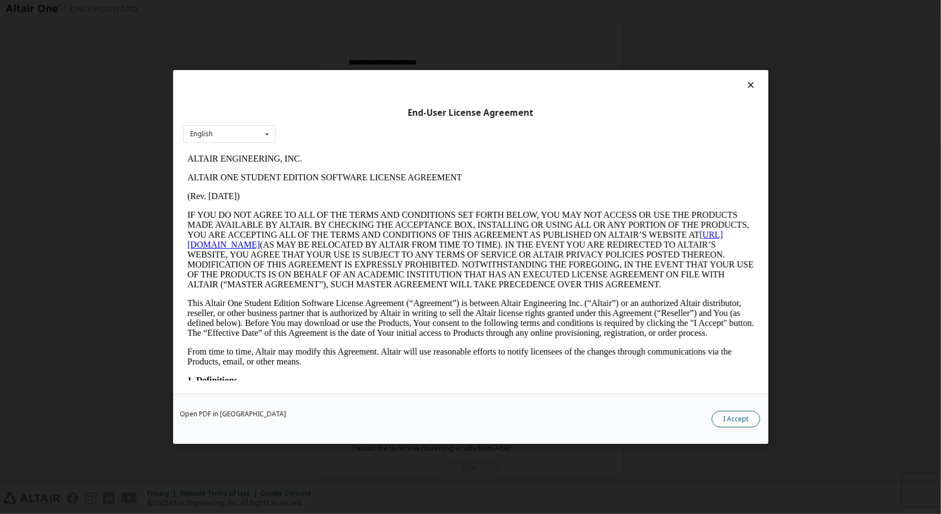
scroll to position [0, 0]
click at [744, 414] on button "I Accept" at bounding box center [735, 419] width 48 height 17
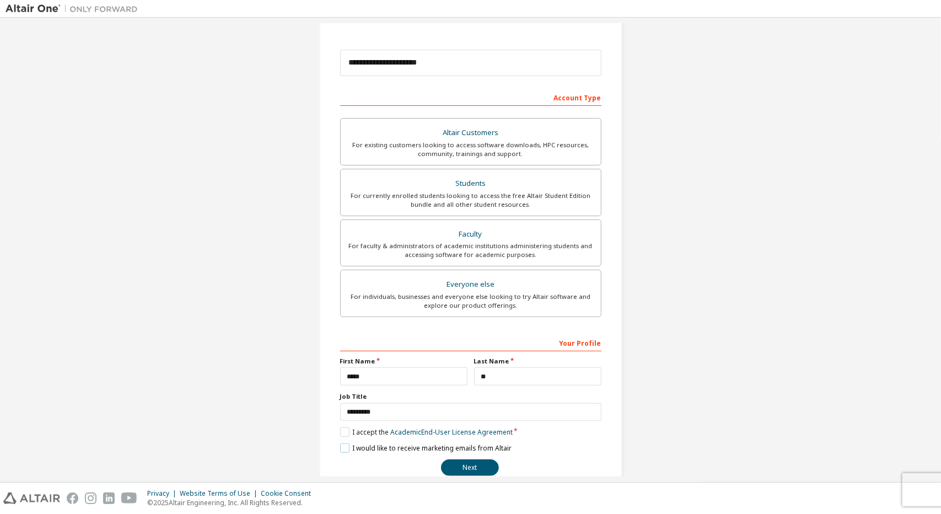
click at [347, 445] on label "I would like to receive marketing emails from Altair" at bounding box center [425, 447] width 171 height 9
click at [467, 466] on button "Next" at bounding box center [470, 467] width 58 height 17
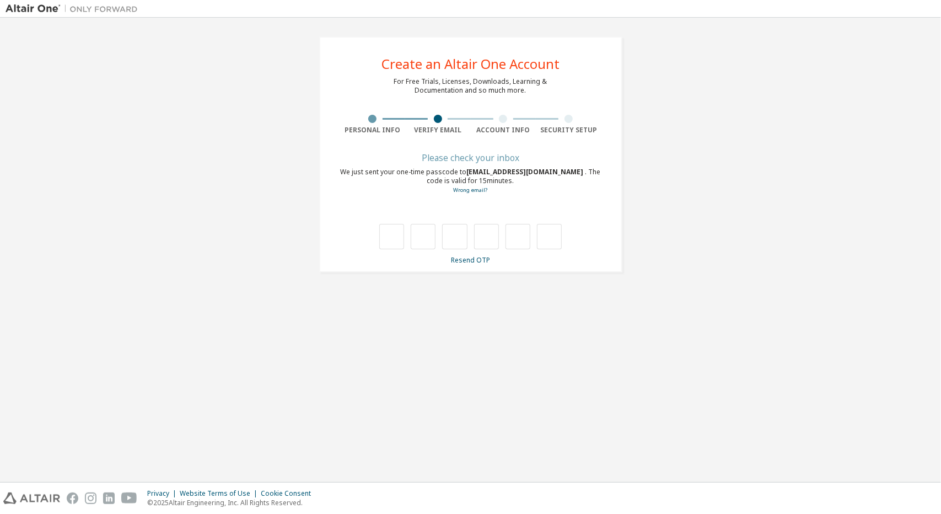
type input "*"
drag, startPoint x: 495, startPoint y: 244, endPoint x: 487, endPoint y: 240, distance: 8.6
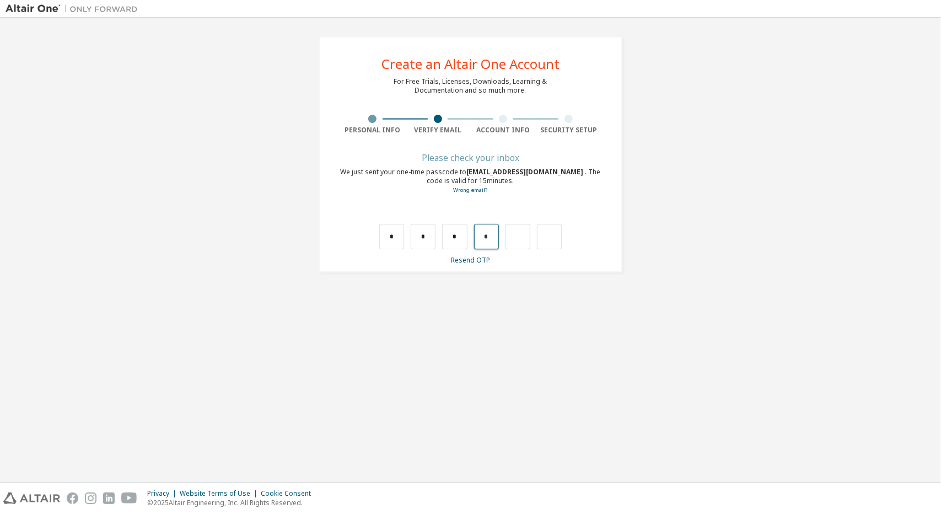
click at [487, 240] on input "*" at bounding box center [486, 236] width 25 height 25
click at [477, 241] on input "*" at bounding box center [486, 236] width 25 height 25
drag, startPoint x: 449, startPoint y: 240, endPoint x: 479, endPoint y: 242, distance: 30.9
click at [479, 242] on div "* * *" at bounding box center [470, 236] width 183 height 25
drag, startPoint x: 430, startPoint y: 241, endPoint x: 419, endPoint y: 241, distance: 11.0
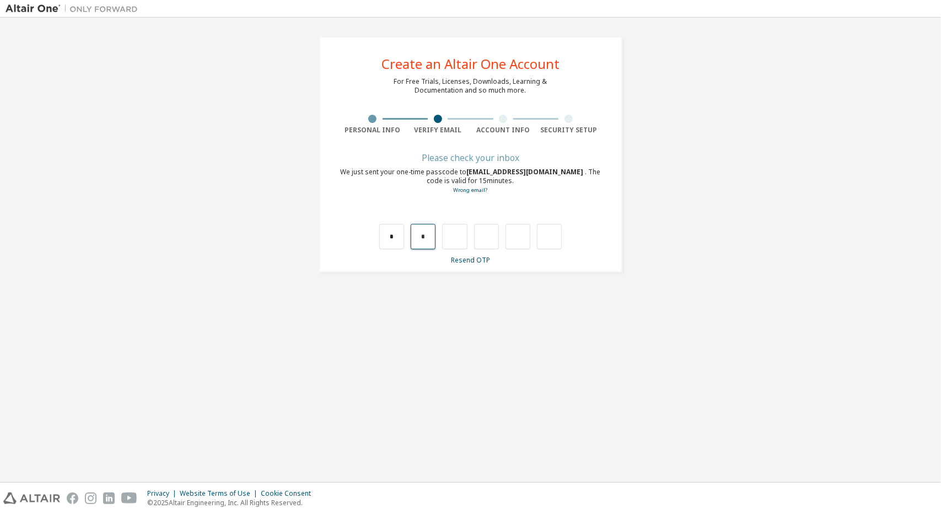
click at [419, 241] on input "*" at bounding box center [423, 236] width 25 height 25
click at [418, 238] on input "text" at bounding box center [423, 236] width 25 height 25
type input "*"
drag, startPoint x: 418, startPoint y: 238, endPoint x: 465, endPoint y: 241, distance: 46.9
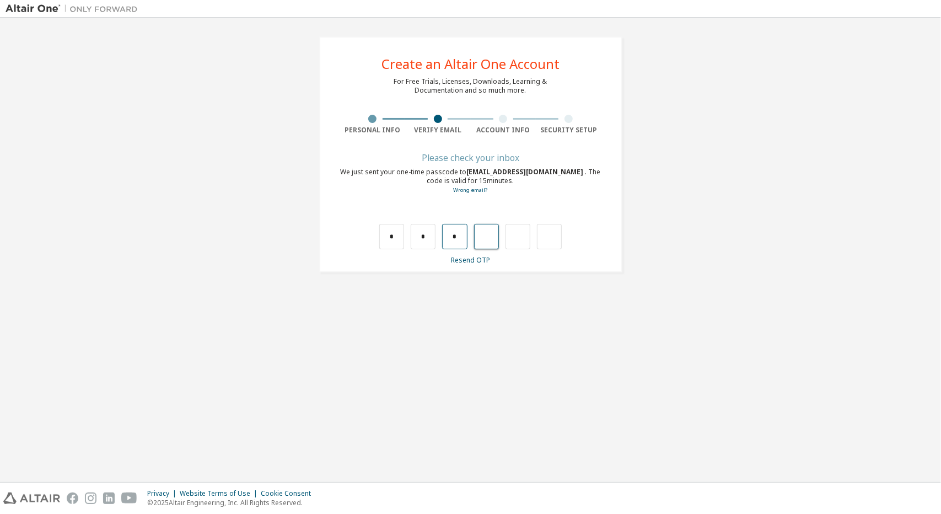
click at [465, 241] on div "* * *" at bounding box center [470, 236] width 183 height 25
click at [464, 240] on input "*" at bounding box center [454, 236] width 25 height 25
type input "*"
